Goal: Transaction & Acquisition: Obtain resource

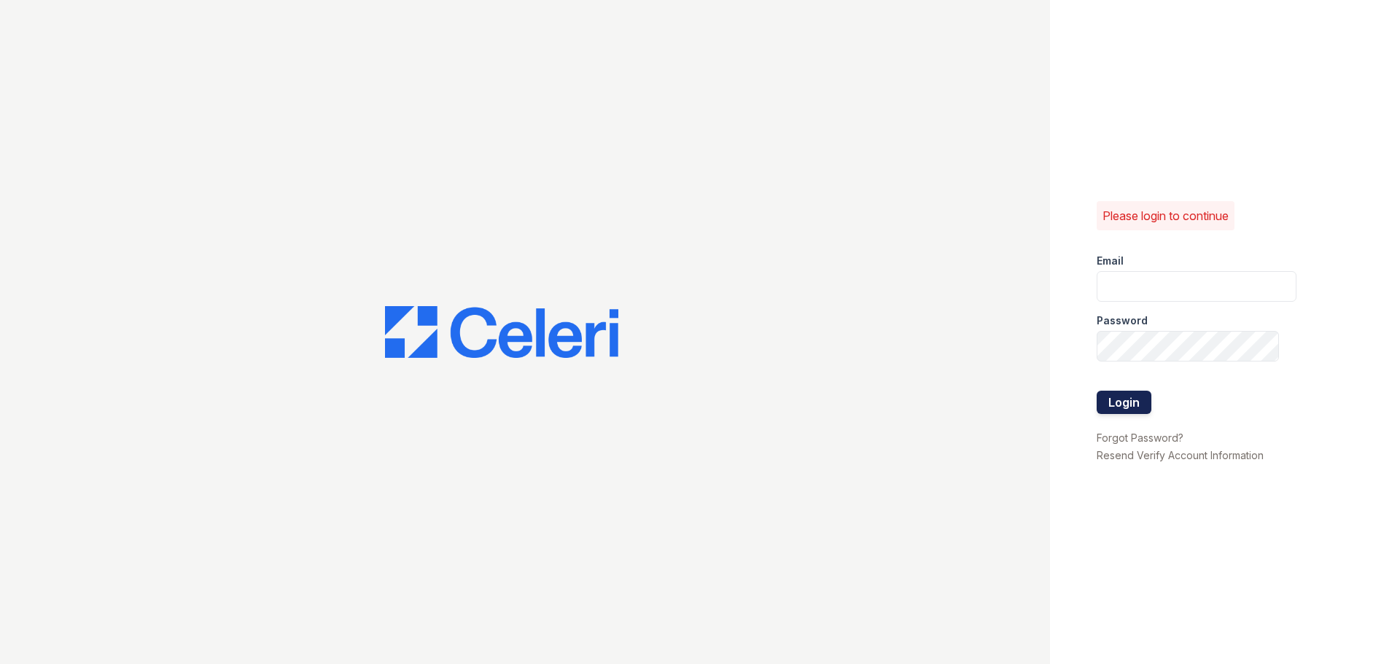
type input "ASzwajkowski@trinity-pm.com"
click at [1129, 405] on button "Login" at bounding box center [1124, 402] width 55 height 23
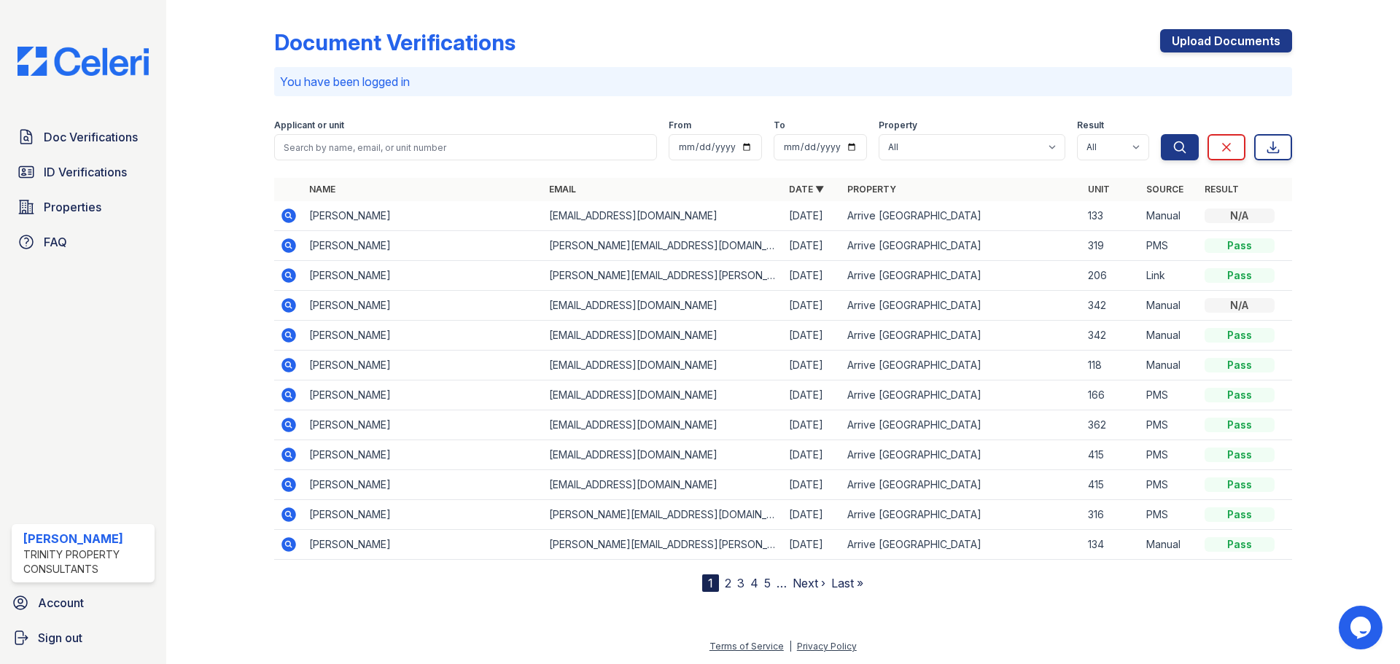
drag, startPoint x: 289, startPoint y: 213, endPoint x: 598, endPoint y: 295, distance: 319.9
click at [289, 213] on icon at bounding box center [288, 215] width 17 height 17
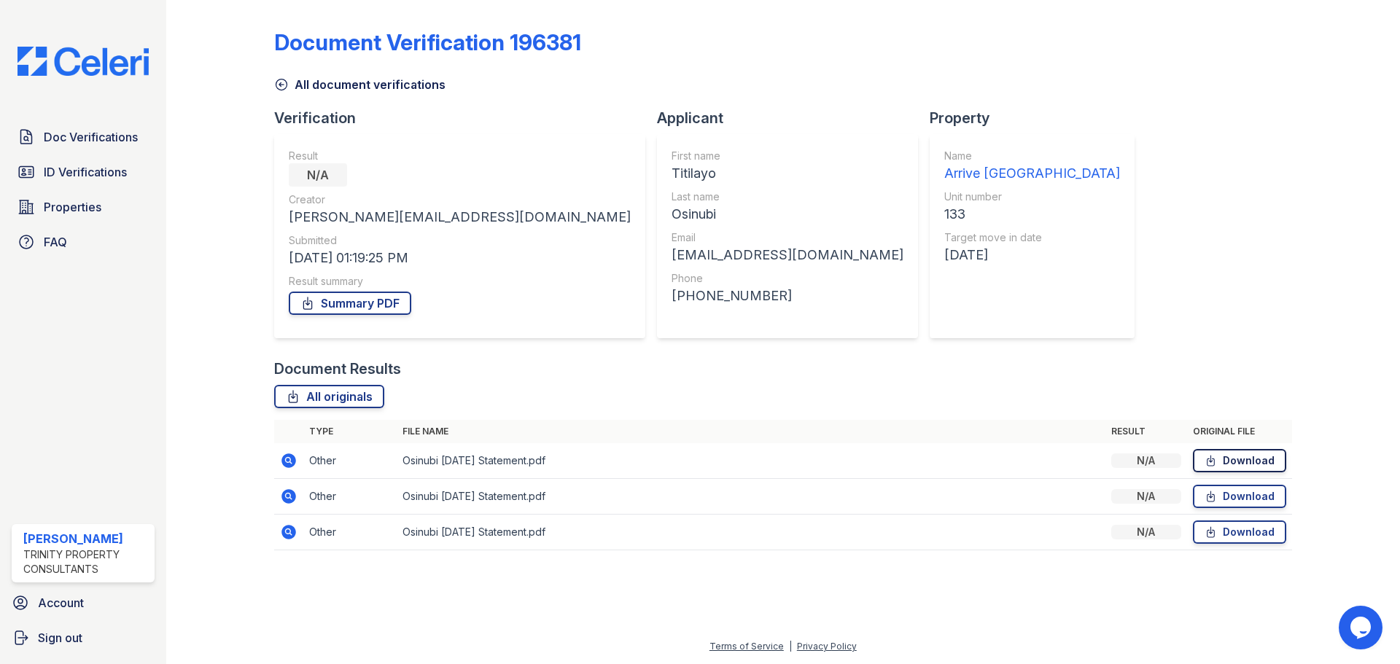
click at [1223, 470] on link "Download" at bounding box center [1239, 460] width 93 height 23
click at [1137, 197] on div "Document Verification 196381 All document verifications Verification Result N/A…" at bounding box center [783, 285] width 1018 height 559
